Goal: Transaction & Acquisition: Purchase product/service

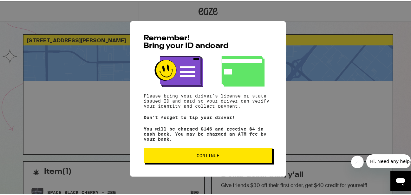
click at [201, 156] on span "Continue" at bounding box center [207, 154] width 23 height 4
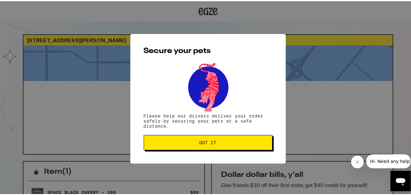
click at [202, 139] on span "Got it" at bounding box center [207, 141] width 17 height 4
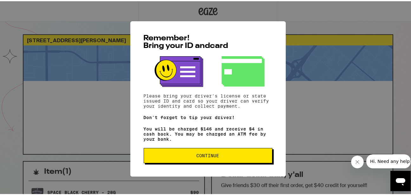
click at [196, 156] on span "Continue" at bounding box center [207, 154] width 23 height 4
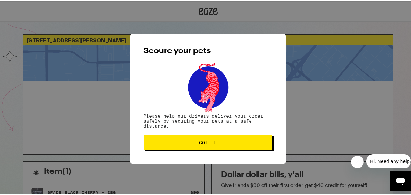
click at [200, 140] on span "Got it" at bounding box center [207, 141] width 17 height 4
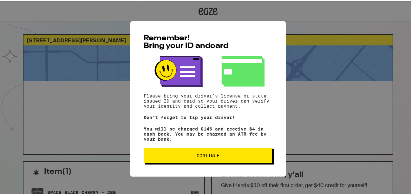
click at [196, 155] on span "Continue" at bounding box center [207, 154] width 23 height 4
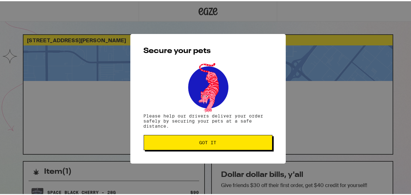
click at [202, 138] on button "Got it" at bounding box center [208, 140] width 129 height 15
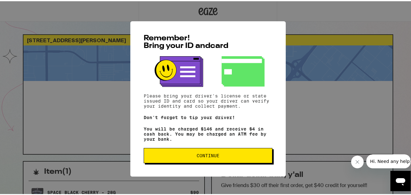
click at [179, 154] on span "Continue" at bounding box center [208, 154] width 118 height 4
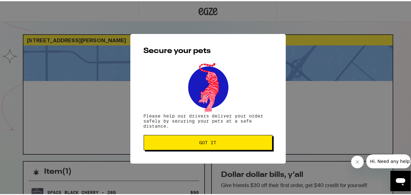
click at [189, 140] on span "Got it" at bounding box center [208, 141] width 118 height 4
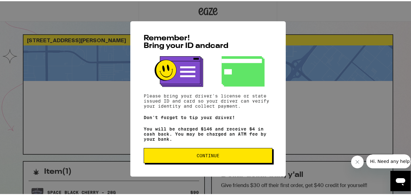
click at [186, 156] on span "Continue" at bounding box center [208, 154] width 118 height 4
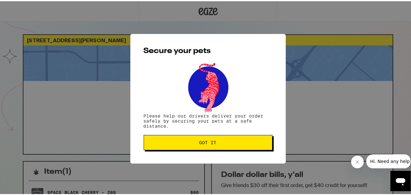
click at [202, 143] on span "Got it" at bounding box center [207, 141] width 17 height 4
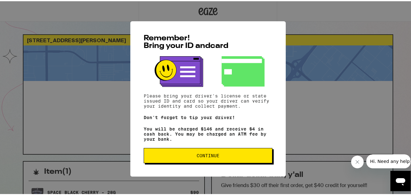
click at [202, 155] on span "Continue" at bounding box center [207, 154] width 23 height 4
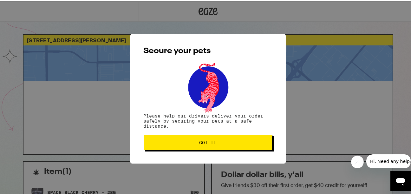
click at [207, 142] on span "Got it" at bounding box center [207, 141] width 17 height 4
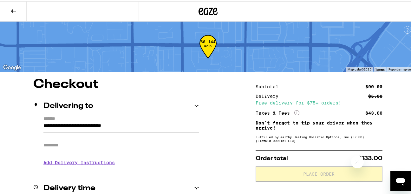
click at [13, 8] on icon at bounding box center [13, 10] width 5 height 4
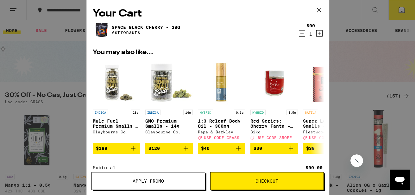
click at [318, 9] on icon at bounding box center [319, 10] width 4 height 4
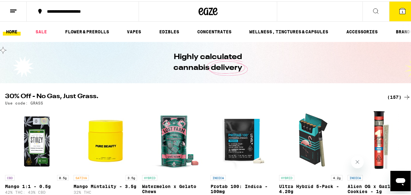
click at [62, 10] on div "**********" at bounding box center [86, 10] width 84 height 4
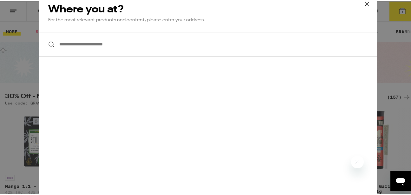
click at [362, 3] on icon at bounding box center [367, 3] width 10 height 10
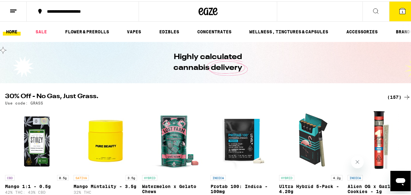
click at [15, 9] on line at bounding box center [13, 9] width 6 height 0
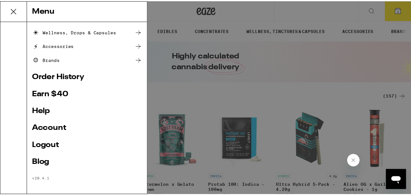
scroll to position [97, 0]
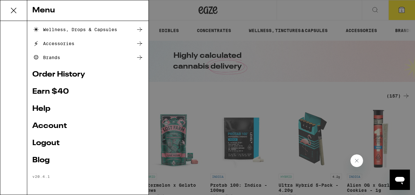
click at [49, 125] on link "Account" at bounding box center [87, 126] width 111 height 8
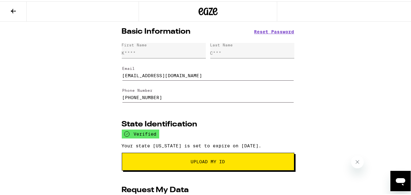
click at [163, 96] on input "(657) 899-8557" at bounding box center [207, 93] width 171 height 18
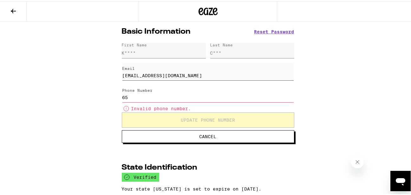
type input "6"
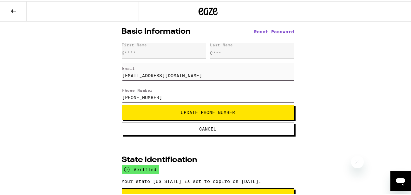
type input "(949) 641-4724"
click at [190, 111] on span "Update Phone Number" at bounding box center [208, 111] width 54 height 4
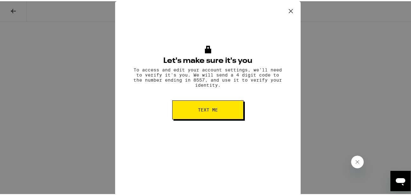
click at [193, 113] on button "Text me" at bounding box center [207, 108] width 71 height 19
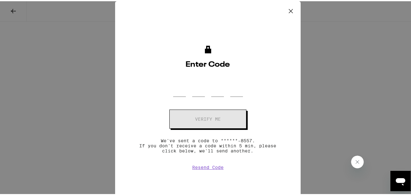
scroll to position [170, 0]
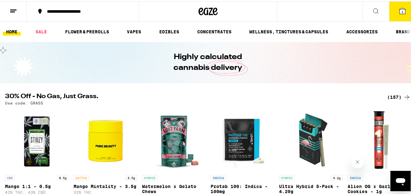
click at [401, 10] on span "1" at bounding box center [402, 11] width 2 height 4
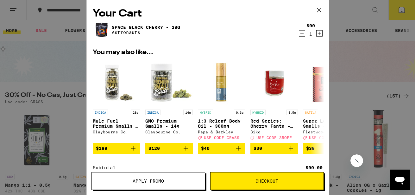
click at [318, 10] on icon at bounding box center [320, 10] width 10 height 10
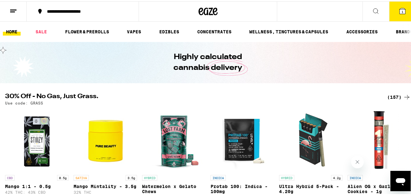
click at [400, 178] on icon "Open messaging window" at bounding box center [400, 181] width 10 height 8
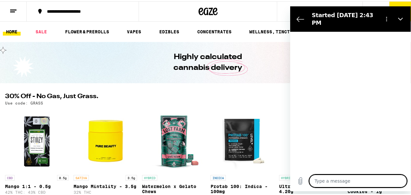
type textarea "x"
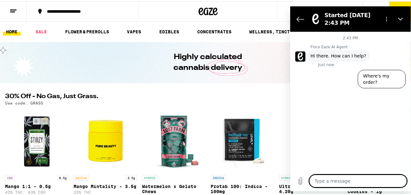
type textarea "I"
type textarea "x"
type textarea "Is"
type textarea "x"
type textarea "Is"
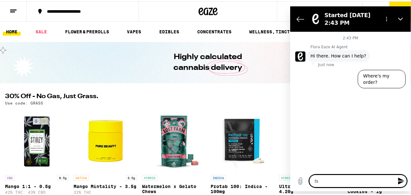
type textarea "x"
type textarea "Is m"
type textarea "x"
type textarea "Is my"
type textarea "x"
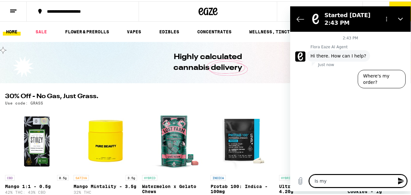
type textarea "Is my"
type textarea "x"
type textarea "Is my"
type textarea "x"
type textarea "Is m"
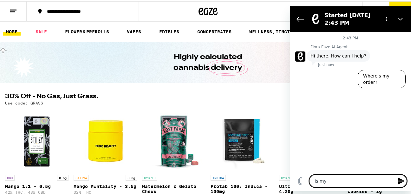
type textarea "x"
type textarea "Is"
type textarea "x"
type textarea "Is"
type textarea "x"
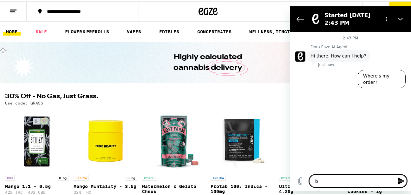
type textarea "I"
type textarea "x"
type textarea "I"
type textarea "x"
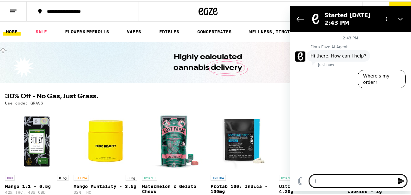
type textarea "I"
type textarea "x"
type textarea "I j"
type textarea "x"
type textarea "I ju"
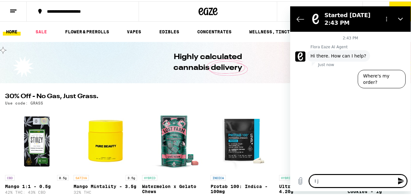
type textarea "x"
type textarea "I jus"
type textarea "x"
type textarea "I just"
type textarea "x"
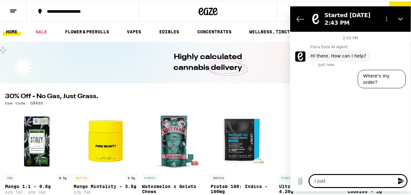
type textarea "I just"
type textarea "x"
type textarea "I just p"
type textarea "x"
type textarea "I just pr"
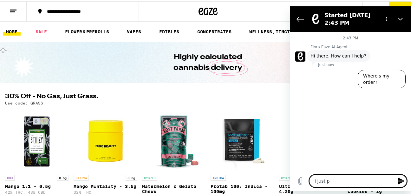
type textarea "x"
type textarea "I just pro"
type textarea "x"
type textarea "I just prov"
type textarea "x"
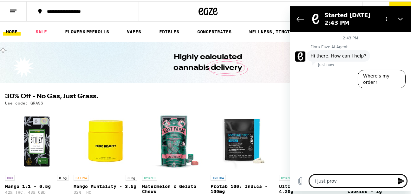
type textarea "I just provi"
type textarea "x"
type textarea "I just provid"
type textarea "x"
type textarea "I just provide"
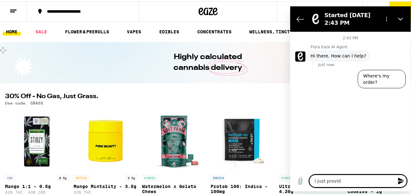
type textarea "x"
type textarea "I just provided"
type textarea "x"
type textarea "I just provided"
type textarea "x"
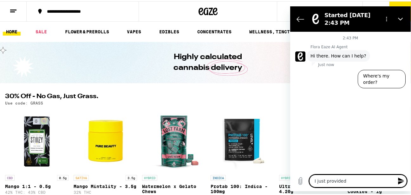
type textarea "I just provided m"
type textarea "x"
type textarea "I just provided my"
type textarea "x"
type textarea "I just provided my"
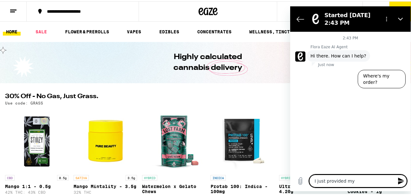
type textarea "x"
type textarea "I just provided my n"
type textarea "x"
type textarea "I just provided my ne"
type textarea "x"
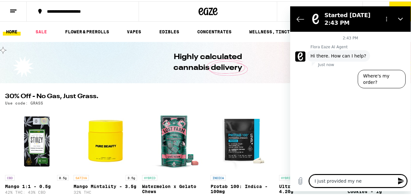
type textarea "I just provided my new"
type textarea "x"
type textarea "I just provided my new"
type textarea "x"
type textarea "I just provided my new p"
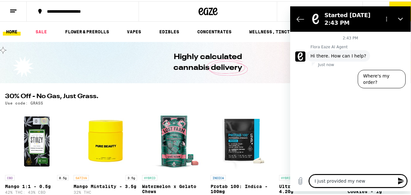
type textarea "x"
type textarea "I just provided my new ph"
type textarea "x"
type textarea "I just provided my new pho"
type textarea "x"
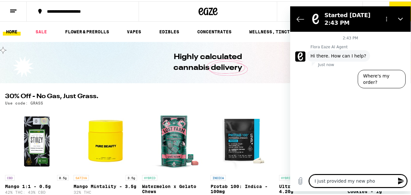
type textarea "I just provided my new phon"
type textarea "x"
type textarea "I just provided my new phone"
type textarea "x"
type textarea "I just provided my new phone"
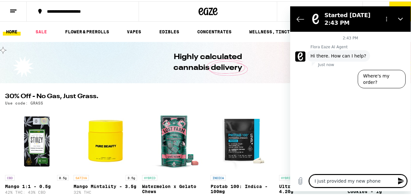
type textarea "x"
type textarea "I just provided my new phone n"
type textarea "x"
type textarea "I just provided my new phone nu"
type textarea "x"
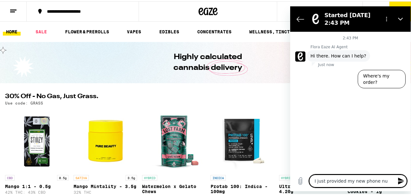
type textarea "I just provided my new phone num"
type textarea "x"
type textarea "I just provided my new phone numb"
type textarea "x"
type textarea "I just provided my new phone numbe"
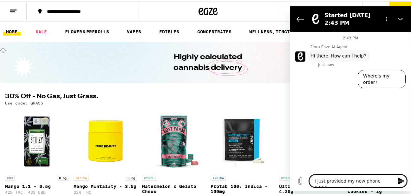
type textarea "x"
type textarea "I just provided my new phone number"
type textarea "x"
type textarea "I just provided my new phone number."
type textarea "x"
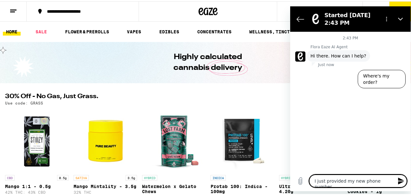
type textarea "I just provided my new phone number."
type textarea "x"
type textarea "I just provided my new phone number. I"
type textarea "x"
type textarea "I just provided my new phone number. Is"
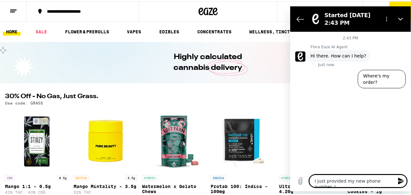
type textarea "x"
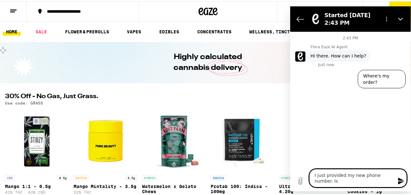
type textarea "I just provided my new phone number. Is"
type textarea "x"
type textarea "I just provided my new phone number. Is m"
type textarea "x"
type textarea "I just provided my new phone number. Is my"
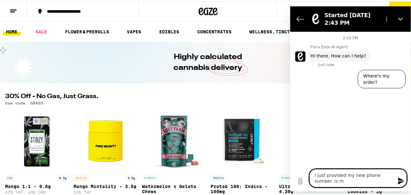
type textarea "x"
type textarea "I just provided my new phone number. Is my"
type textarea "x"
type textarea "I just provided my new phone number. Is my o"
type textarea "x"
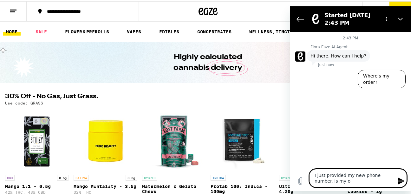
type textarea "I just provided my new phone number. Is my or"
type textarea "x"
type textarea "I just provided my new phone number. Is my ord"
type textarea "x"
type textarea "I just provided my new phone number. Is my orde"
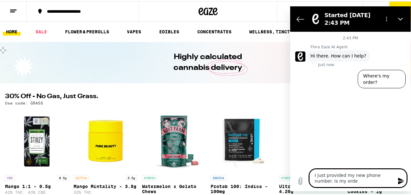
type textarea "x"
type textarea "I just provided my new phone number. Is my order"
type textarea "x"
type textarea "I just provided my new phone number. Is my order"
type textarea "x"
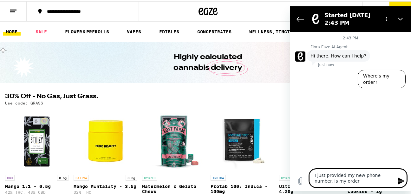
type textarea "I just provided my new phone number. Is my order s"
type textarea "x"
type textarea "I just provided my new phone number. Is my order st"
type textarea "x"
type textarea "I just provided my new phone number. Is my order sti"
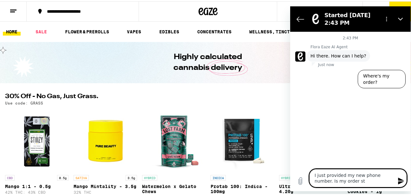
type textarea "x"
type textarea "I just provided my new phone number. Is my order stil"
type textarea "x"
type textarea "I just provided my new phone number. Is my order still"
type textarea "x"
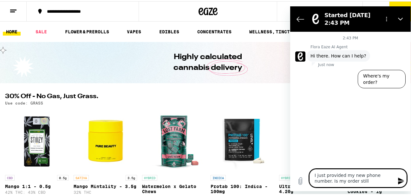
type textarea "I just provided my new phone number. Is my order still"
type textarea "x"
type textarea "I just provided my new phone number. Is my order still"
type textarea "x"
type textarea "I just provided my new phone number. Is my order still c"
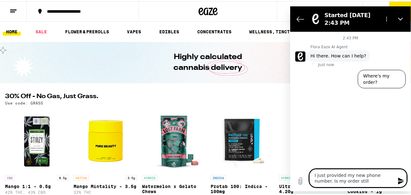
type textarea "x"
type textarea "I just provided my new phone number. Is my order still"
type textarea "x"
type textarea "I just provided my new phone number. Is my order still"
type textarea "x"
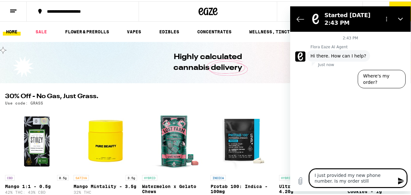
type textarea "I just provided my new phone number. Is my order still"
type textarea "x"
type textarea "I just provided my new phone number. Is my order stil"
type textarea "x"
type textarea "I just provided my new phone number. Is my order sti"
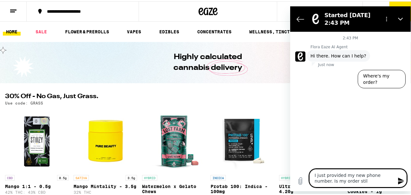
type textarea "x"
type textarea "I just provided my new phone number. Is my order st"
type textarea "x"
type textarea "I just provided my new phone number. Is my order s"
type textarea "x"
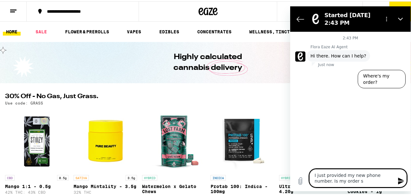
type textarea "I just provided my new phone number. Is my order"
type textarea "x"
type textarea "I just provided my new phone number. Is my order"
type textarea "x"
type textarea "I just provided my new phone number. Is my orde"
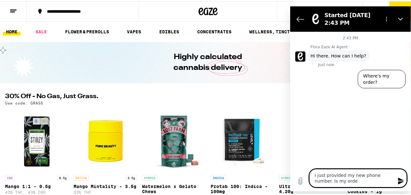
type textarea "x"
type textarea "I just provided my new phone number. Is my ord"
type textarea "x"
type textarea "I just provided my new phone number. Is my or"
type textarea "x"
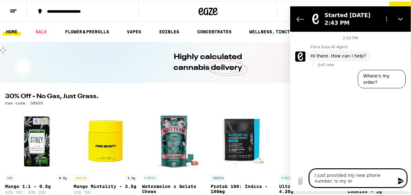
type textarea "I just provided my new phone number. Is my o"
type textarea "x"
type textarea "I just provided my new phone number. Is my"
type textarea "x"
type textarea "I just provided my new phone number. Is my"
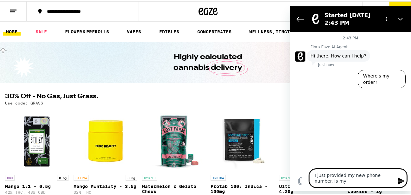
type textarea "x"
type textarea "I just provided my new phone number. Is m"
type textarea "x"
type textarea "I just provided my new phone number. Is"
type textarea "x"
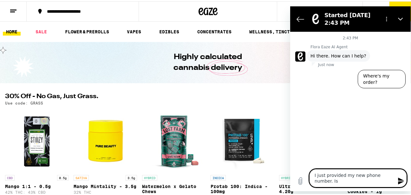
type textarea "I just provided my new phone number. Is"
type textarea "x"
type textarea "I just provided my new phone number. I"
type textarea "x"
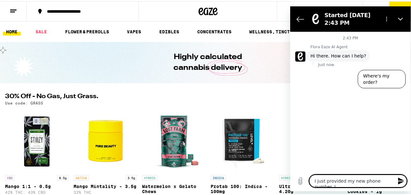
type textarea "I just provided my new phone number."
type textarea "x"
type textarea "I just provided my new phone number."
type textarea "x"
type textarea "I just provided my new phone number."
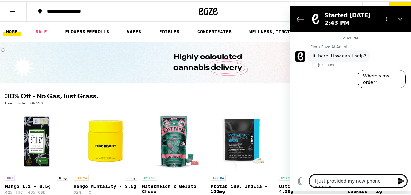
type textarea "x"
type textarea "I just provided my new phone number. W"
type textarea "x"
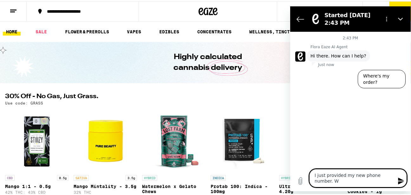
type textarea "I just provided my new phone number. Wi"
type textarea "x"
type textarea "I just provided my new phone number. Wil"
type textarea "x"
type textarea "I just provided my new phone number. Will"
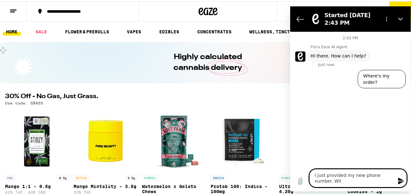
type textarea "x"
type textarea "I just provided my new phone number. Will"
type textarea "x"
type textarea "I just provided my new phone number. Will m"
type textarea "x"
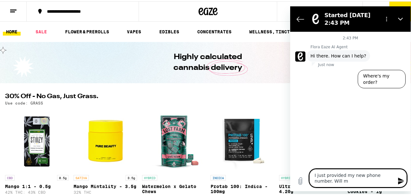
type textarea "I just provided my new phone number. Will my"
type textarea "x"
type textarea "I just provided my new phone number. Will my"
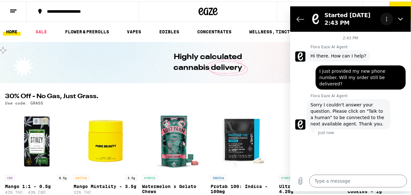
click at [385, 19] on icon "Options menu" at bounding box center [386, 18] width 5 height 5
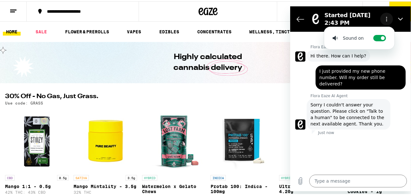
click at [385, 19] on icon "Options menu" at bounding box center [386, 18] width 5 height 5
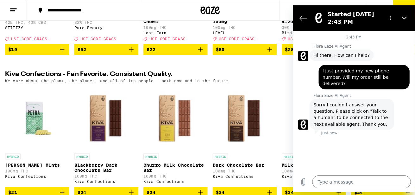
scroll to position [170, 0]
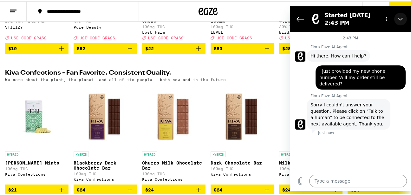
click at [400, 19] on icon "Close" at bounding box center [400, 18] width 5 height 5
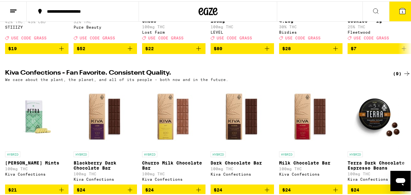
click at [62, 10] on div "**********" at bounding box center [86, 10] width 84 height 4
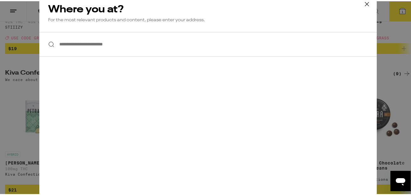
click at [364, 1] on icon at bounding box center [367, 3] width 10 height 10
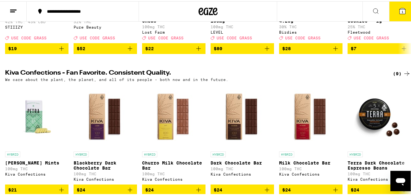
click at [12, 8] on icon at bounding box center [14, 10] width 8 height 8
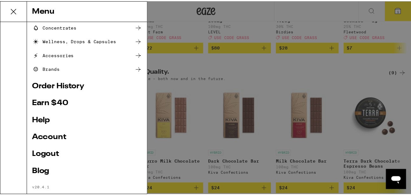
scroll to position [97, 0]
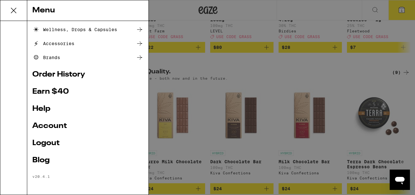
click at [46, 125] on link "Account" at bounding box center [87, 126] width 111 height 8
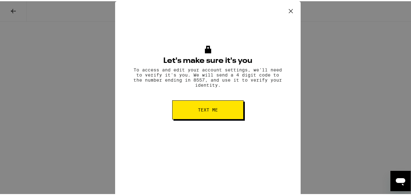
click at [287, 9] on icon at bounding box center [291, 10] width 10 height 10
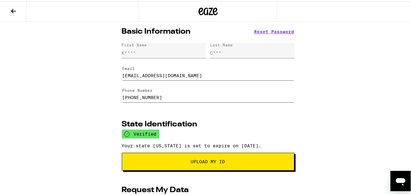
click at [12, 8] on icon at bounding box center [14, 10] width 8 height 8
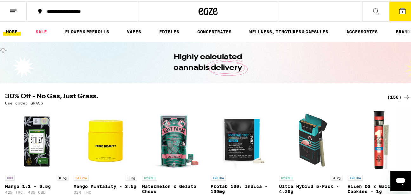
click at [400, 178] on icon "Open messaging window" at bounding box center [400, 181] width 10 height 8
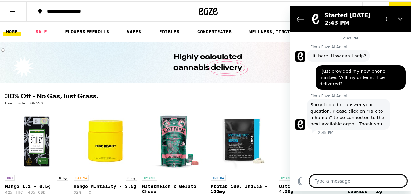
click at [408, 174] on div at bounding box center [407, 165] width 18 height 18
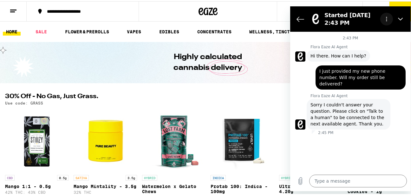
click at [386, 19] on circle "Options menu" at bounding box center [386, 18] width 1 height 1
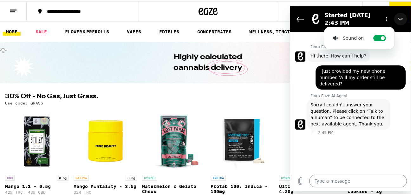
click at [399, 19] on icon "Close" at bounding box center [400, 18] width 5 height 3
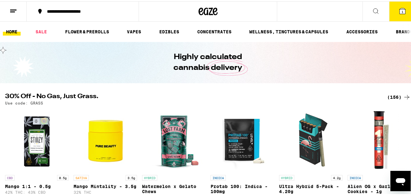
click at [11, 9] on line at bounding box center [13, 9] width 6 height 0
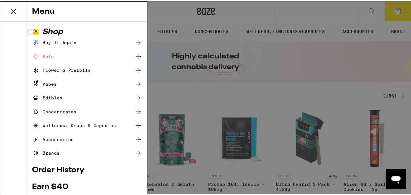
scroll to position [97, 0]
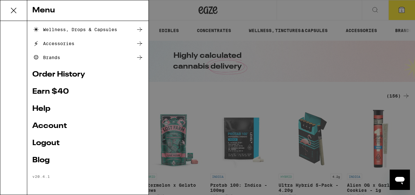
click at [44, 107] on link "Help" at bounding box center [87, 109] width 111 height 8
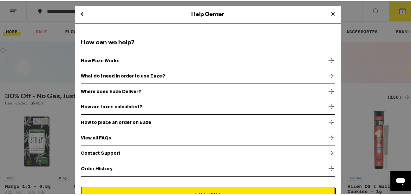
click at [99, 150] on p "Contact Support" at bounding box center [101, 151] width 40 height 5
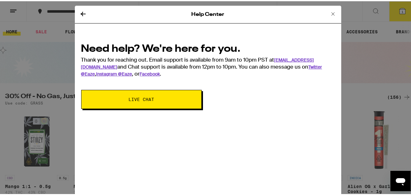
click at [142, 99] on span "Live Chat" at bounding box center [141, 98] width 26 height 4
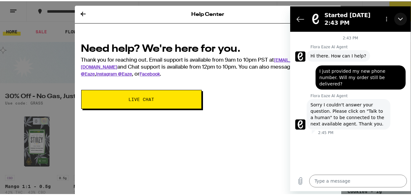
click at [399, 18] on icon "Close" at bounding box center [400, 18] width 5 height 5
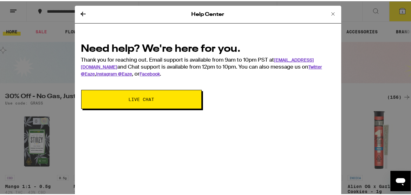
click at [329, 13] on icon at bounding box center [333, 13] width 8 height 8
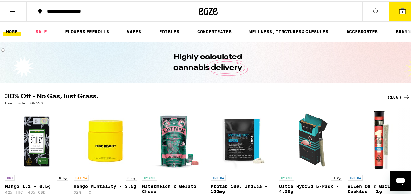
click at [401, 184] on icon "Open messaging window" at bounding box center [399, 180] width 11 height 11
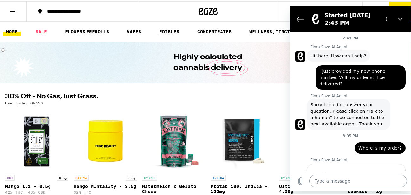
scroll to position [38, 0]
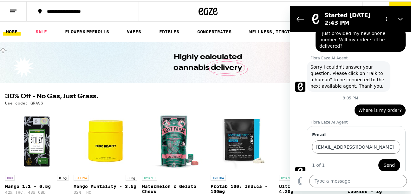
click at [385, 161] on span "Send" at bounding box center [388, 165] width 11 height 8
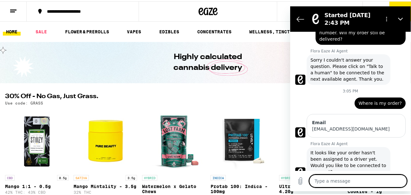
scroll to position [61, 0]
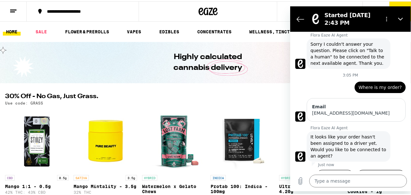
click at [380, 169] on button "Yes, I still need help" at bounding box center [380, 178] width 49 height 18
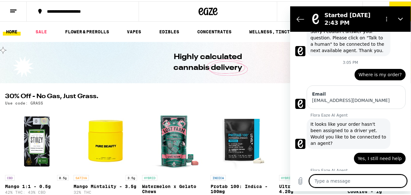
scroll to position [115, 0]
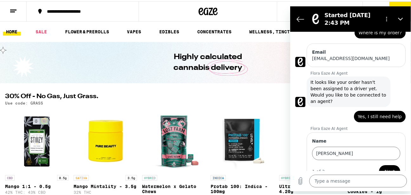
click at [385, 167] on span "Next" at bounding box center [389, 171] width 10 height 8
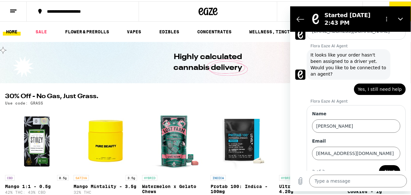
click at [384, 167] on span "Next" at bounding box center [389, 171] width 10 height 8
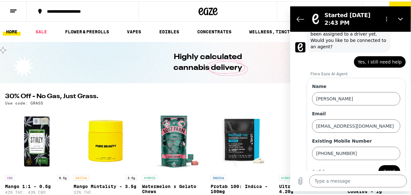
click at [383, 167] on span "Send" at bounding box center [388, 171] width 11 height 8
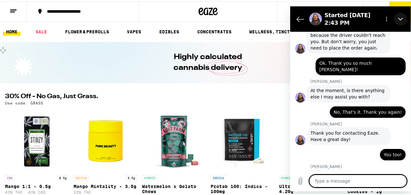
scroll to position [633, 0]
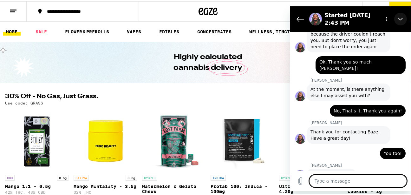
click at [400, 18] on icon "Close" at bounding box center [400, 18] width 5 height 5
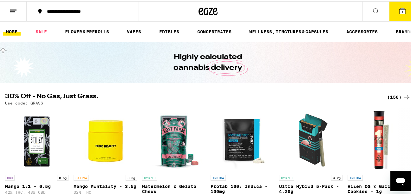
scroll to position [628, 0]
click at [401, 9] on span "1" at bounding box center [402, 11] width 2 height 4
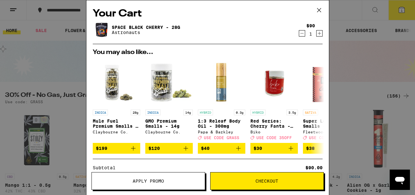
click at [318, 10] on icon at bounding box center [320, 10] width 10 height 10
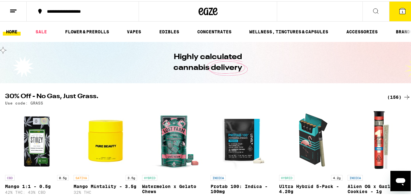
click at [11, 10] on line at bounding box center [12, 10] width 5 height 0
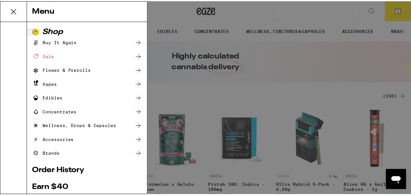
scroll to position [97, 0]
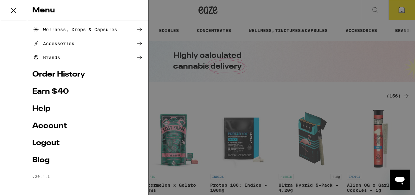
click at [47, 125] on link "Account" at bounding box center [87, 126] width 111 height 8
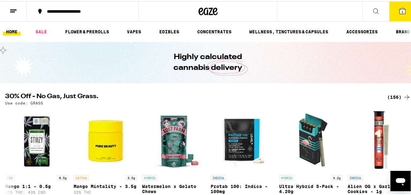
click at [399, 9] on icon at bounding box center [402, 10] width 6 height 6
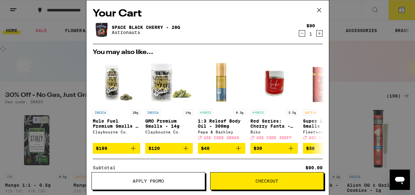
click at [253, 182] on span "Checkout" at bounding box center [267, 180] width 113 height 4
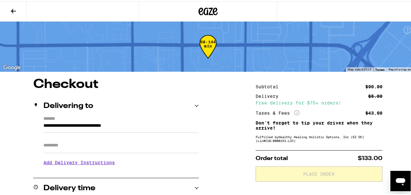
click at [51, 148] on input "Apt/Suite" at bounding box center [120, 143] width 155 height 15
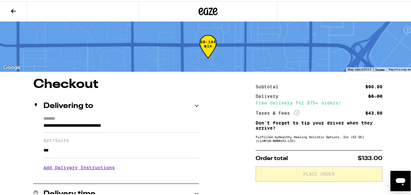
click at [89, 169] on h3 "Add Delivery Instructions" at bounding box center [120, 166] width 155 height 15
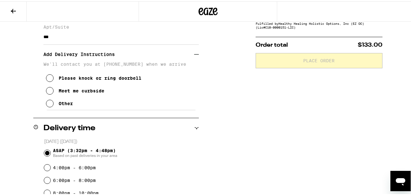
scroll to position [114, 0]
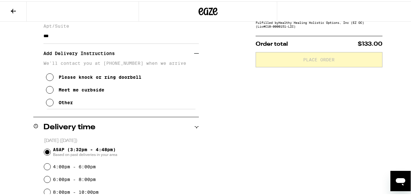
click at [49, 104] on icon at bounding box center [50, 101] width 8 height 8
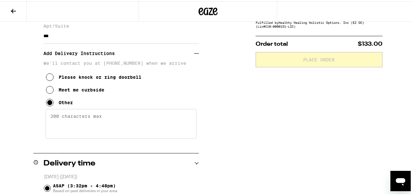
click at [50, 115] on textarea "Enter any other delivery instructions you want driver to know" at bounding box center [121, 122] width 151 height 30
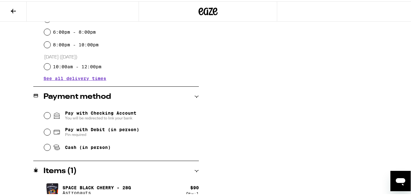
scroll to position [305, 0]
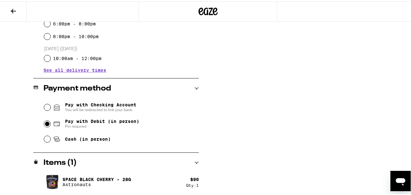
click at [47, 123] on input "Pay with Debit (in person) Pin required" at bounding box center [47, 122] width 6 height 6
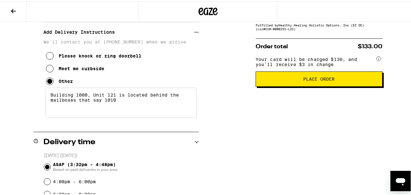
scroll to position [0, 0]
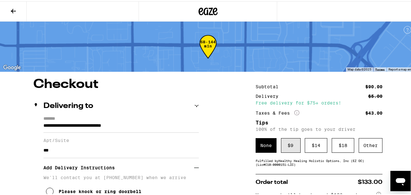
click at [283, 144] on div "$ 9" at bounding box center [291, 144] width 20 height 15
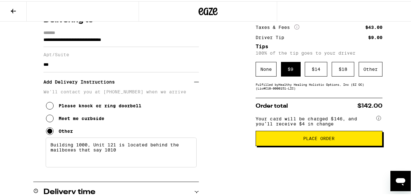
scroll to position [93, 0]
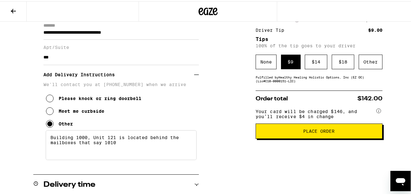
click at [310, 132] on span "Place Order" at bounding box center [318, 129] width 31 height 4
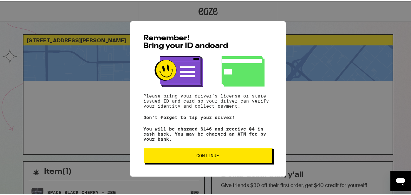
click at [200, 155] on span "Continue" at bounding box center [207, 154] width 23 height 4
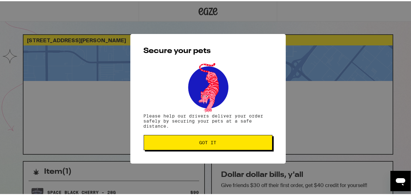
click at [202, 143] on span "Got it" at bounding box center [207, 141] width 17 height 4
